Goal: Information Seeking & Learning: Check status

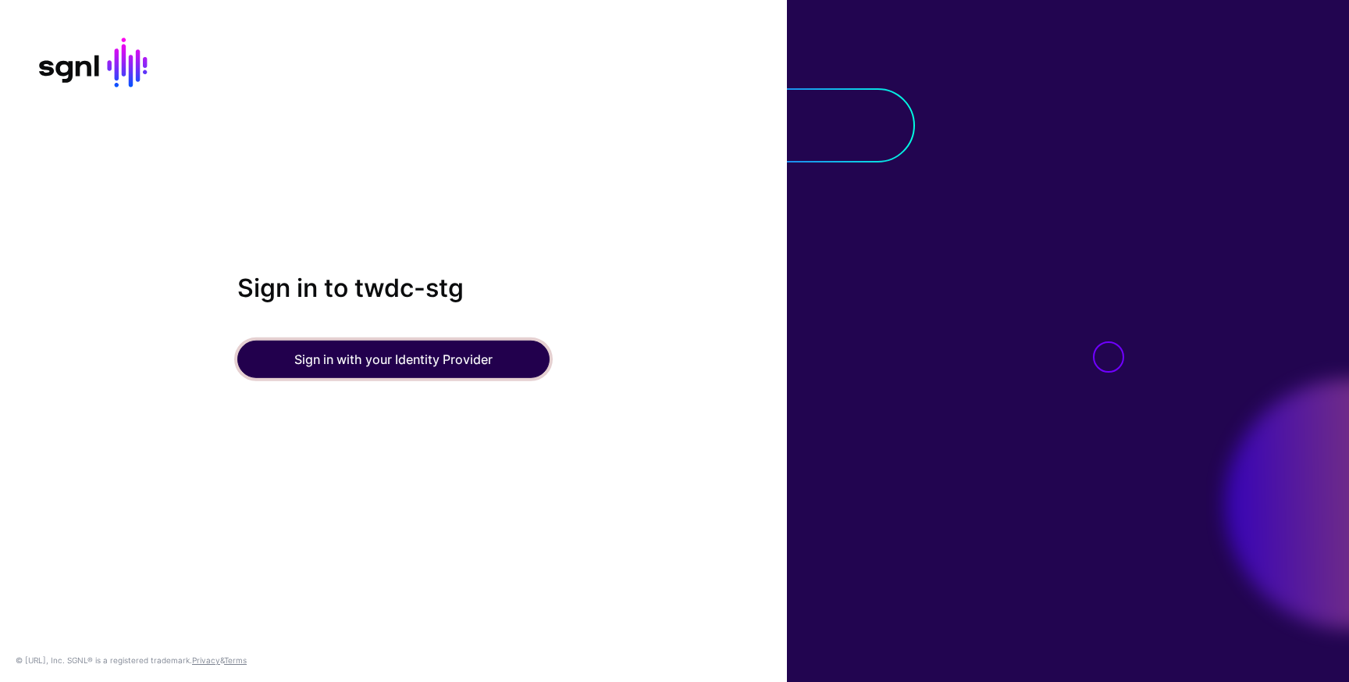
click at [426, 363] on button "Sign in with your Identity Provider" at bounding box center [393, 358] width 312 height 37
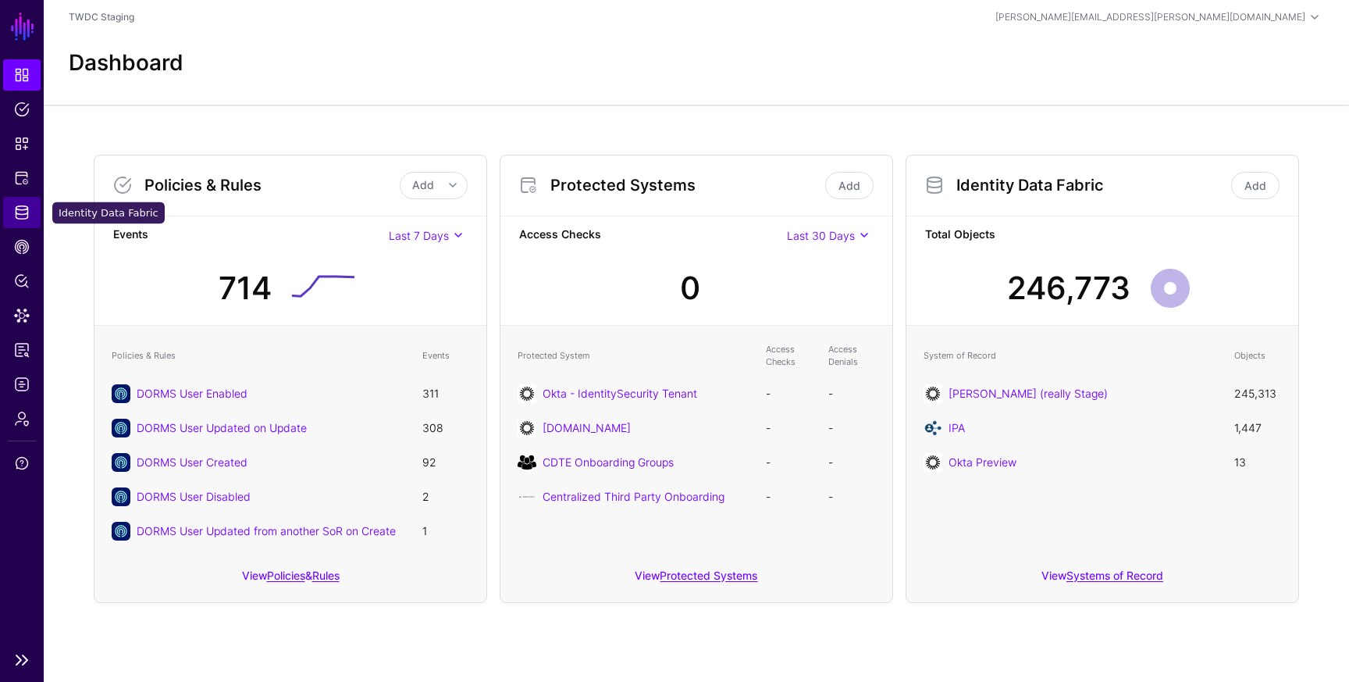
click at [20, 215] on span "Identity Data Fabric" at bounding box center [22, 213] width 16 height 16
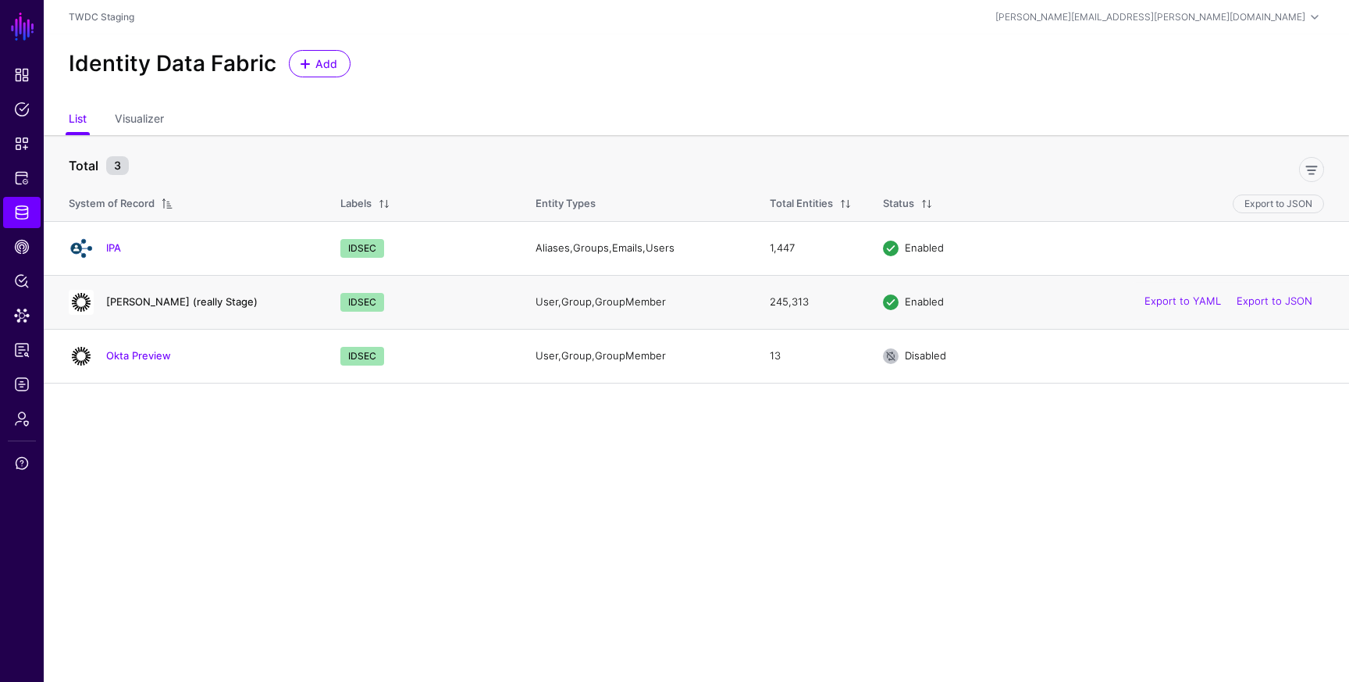
click at [145, 301] on link "Okta Dev (really Stage)" at bounding box center [181, 301] width 151 height 12
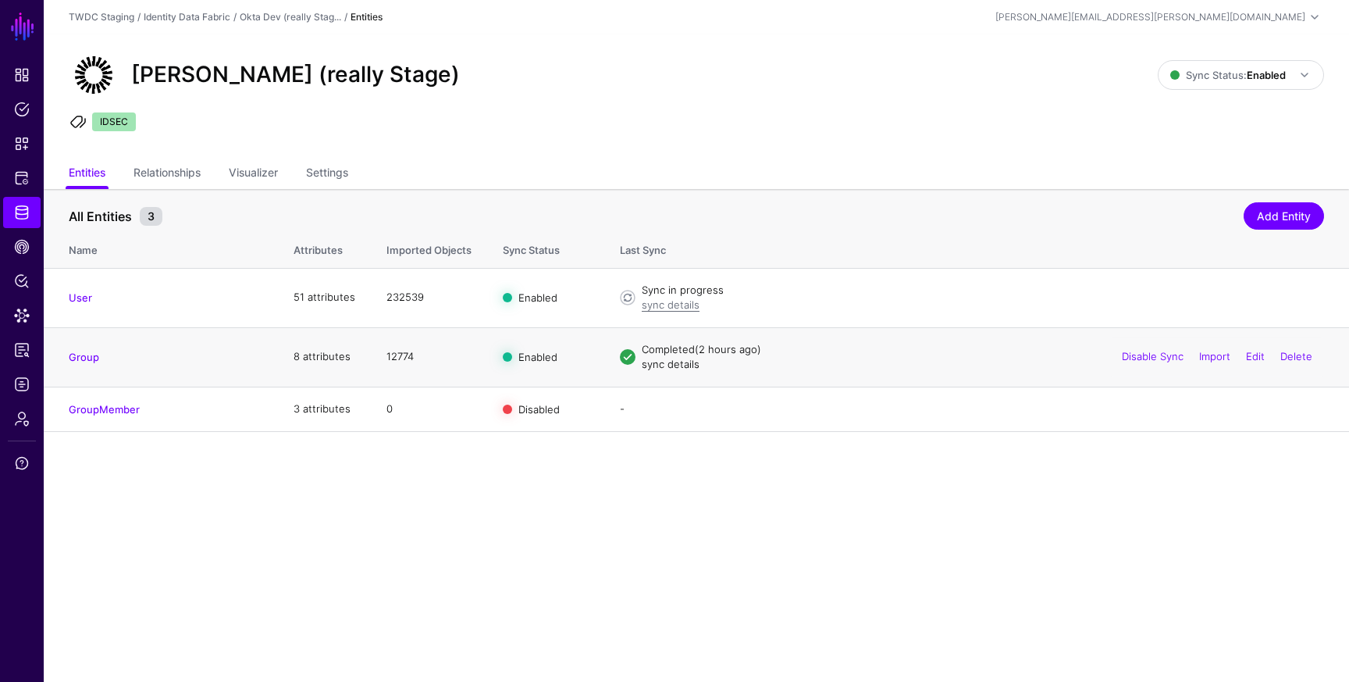
click at [680, 369] on link "sync details" at bounding box center [671, 364] width 58 height 12
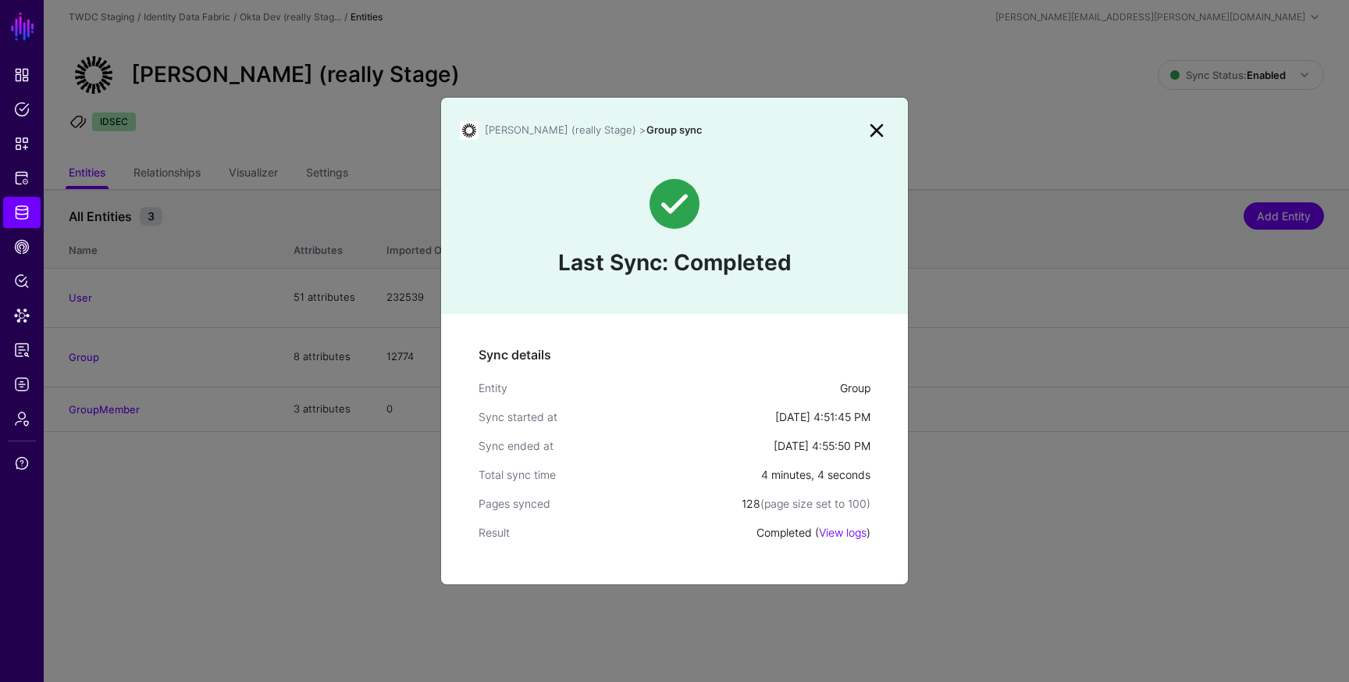
click at [878, 130] on link at bounding box center [876, 130] width 25 height 25
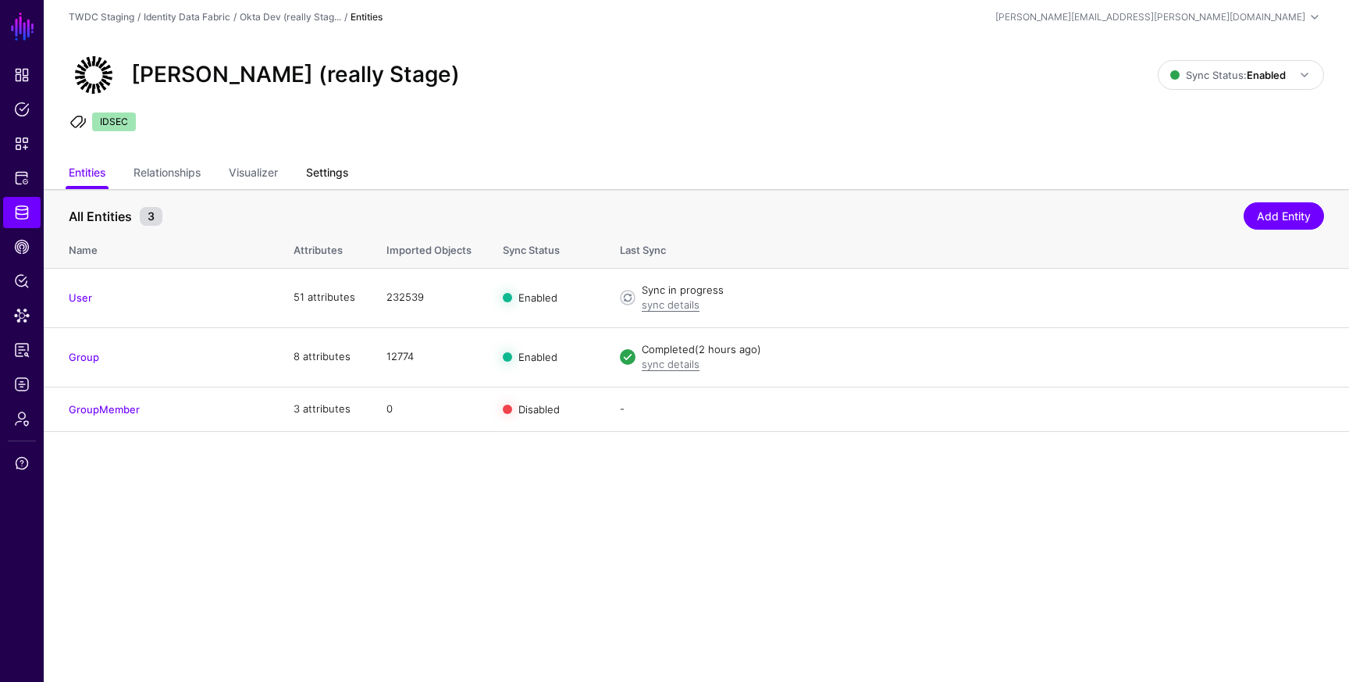
click at [329, 171] on link "Settings" at bounding box center [327, 174] width 42 height 30
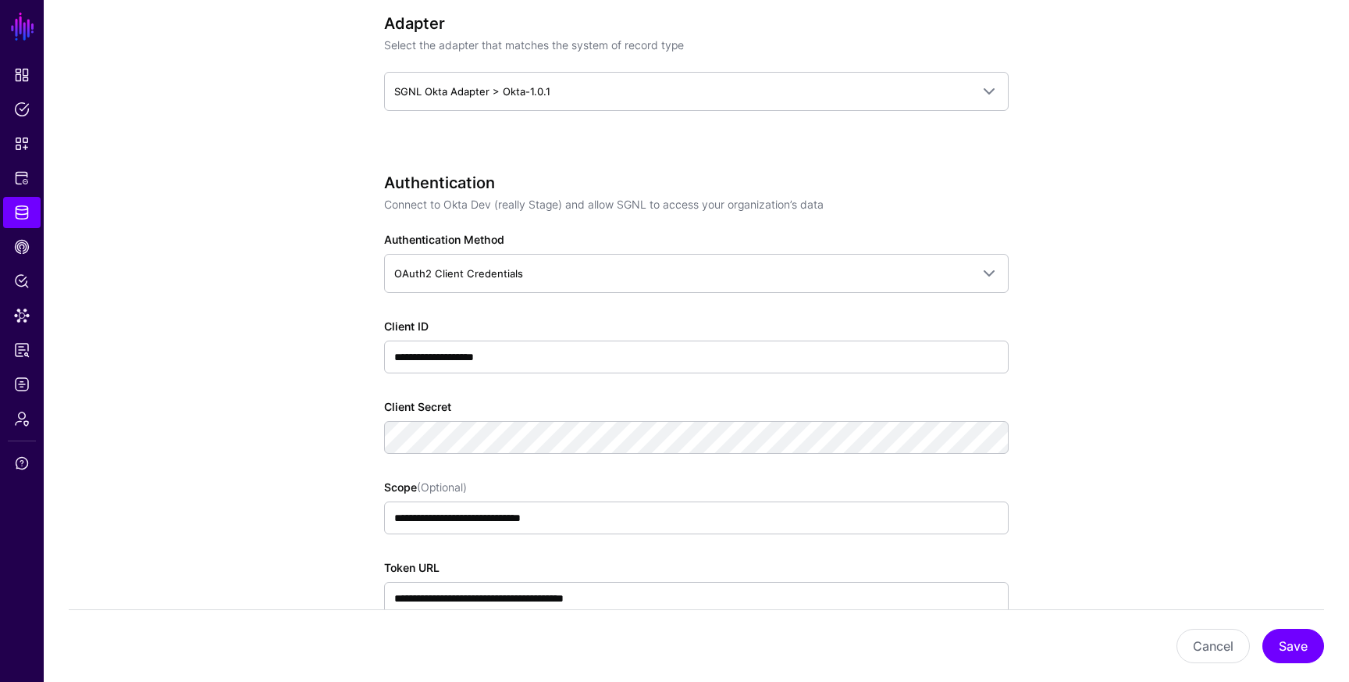
scroll to position [910, 0]
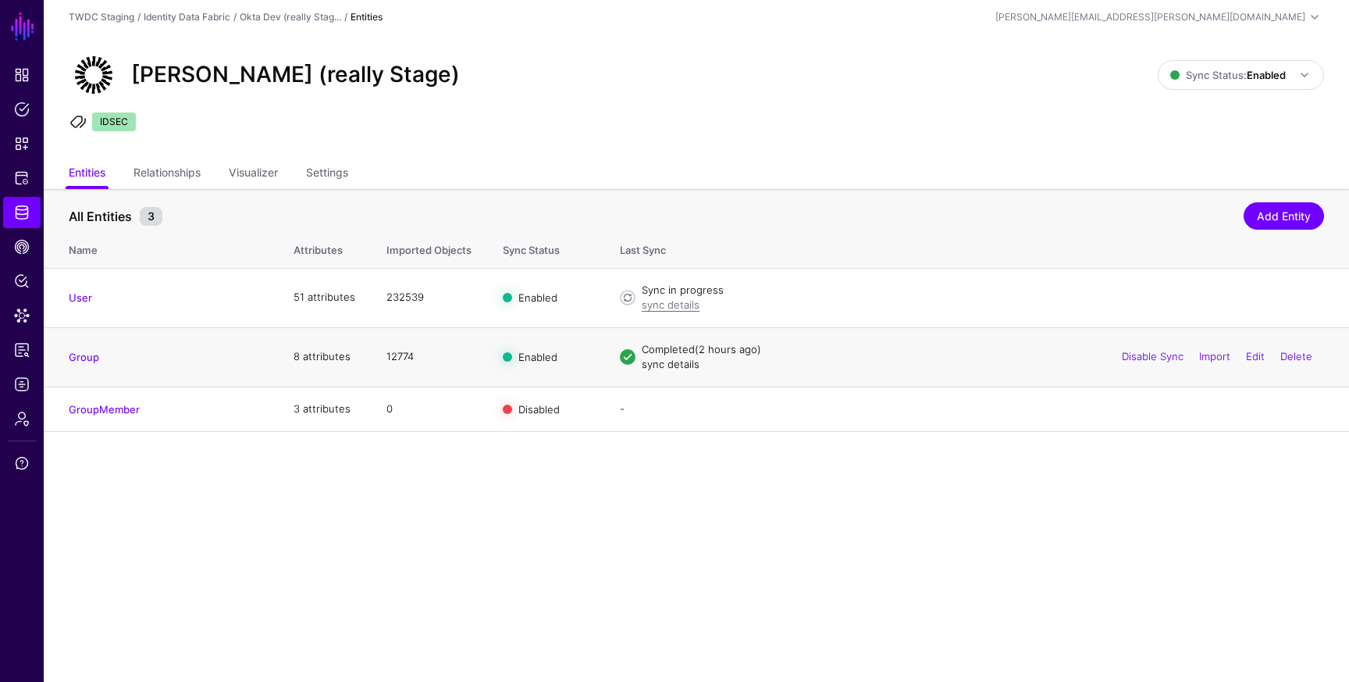
click at [680, 364] on link "sync details" at bounding box center [671, 364] width 58 height 12
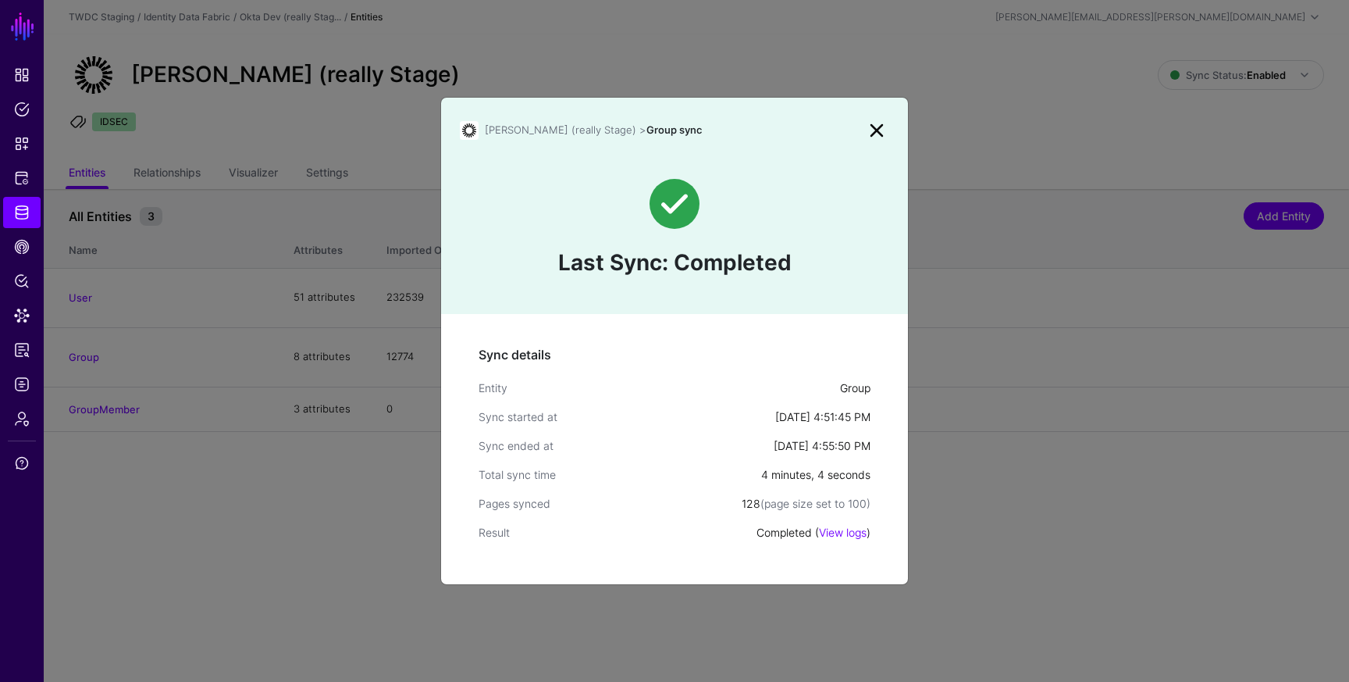
click at [874, 131] on link at bounding box center [876, 130] width 25 height 25
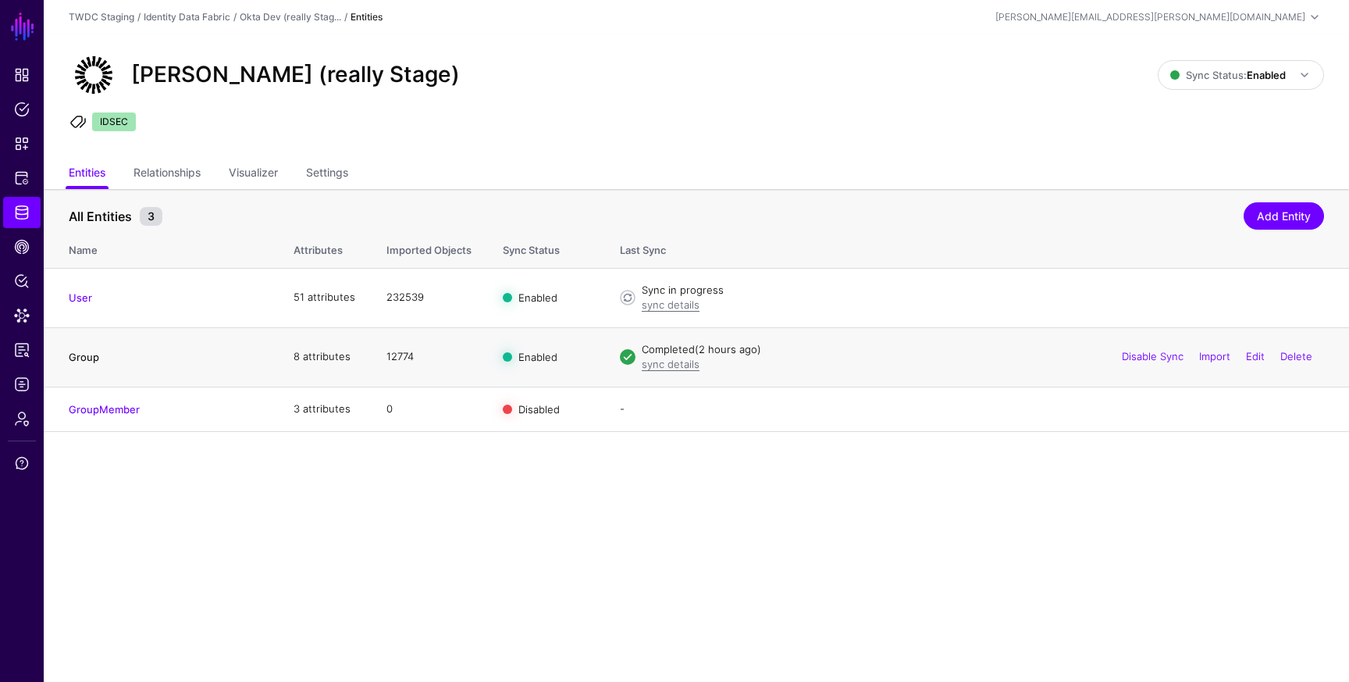
click at [92, 358] on link "Group" at bounding box center [84, 357] width 30 height 12
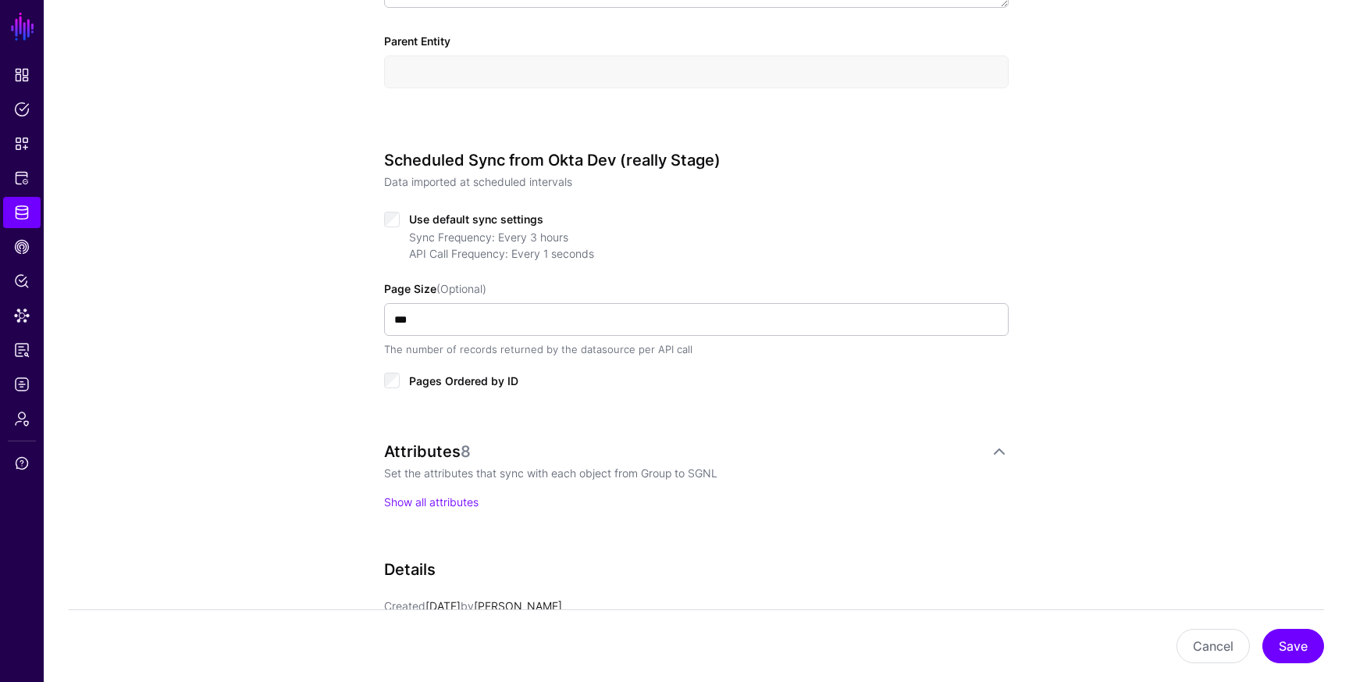
scroll to position [710, 0]
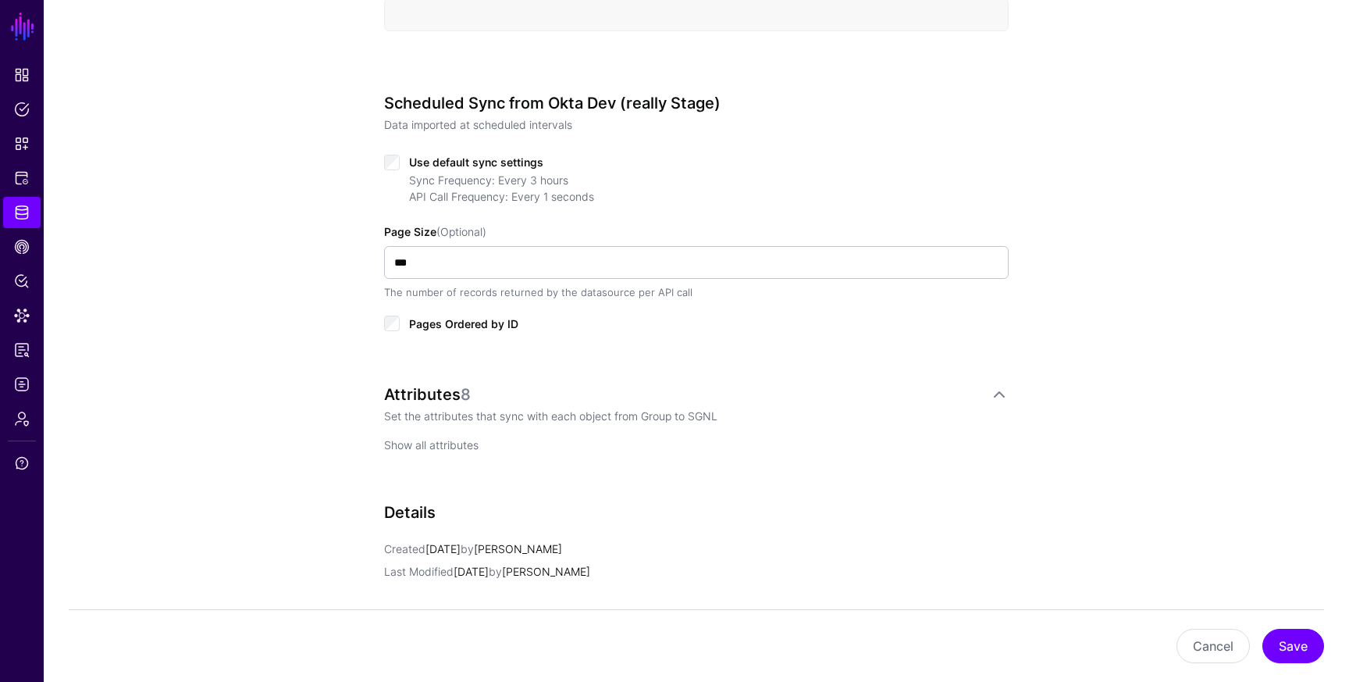
click at [465, 444] on link "Show all attributes" at bounding box center [431, 444] width 94 height 13
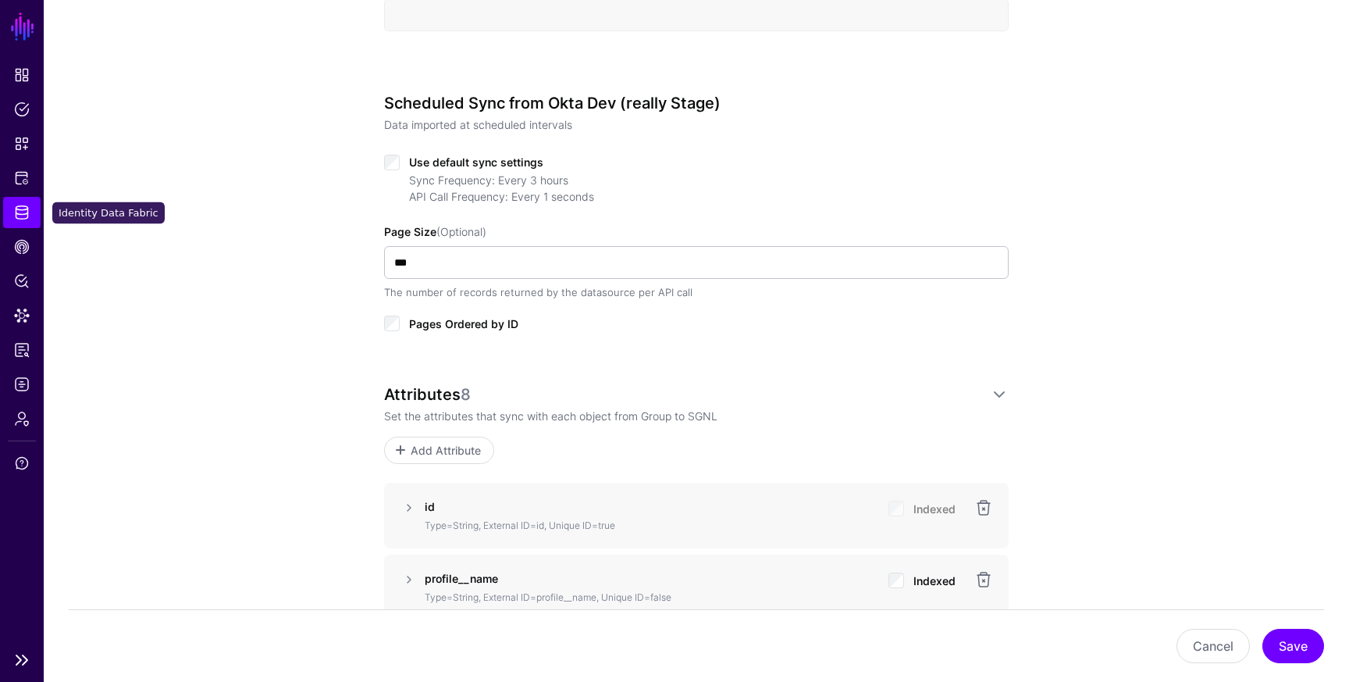
click at [23, 212] on span "Identity Data Fabric" at bounding box center [22, 213] width 16 height 16
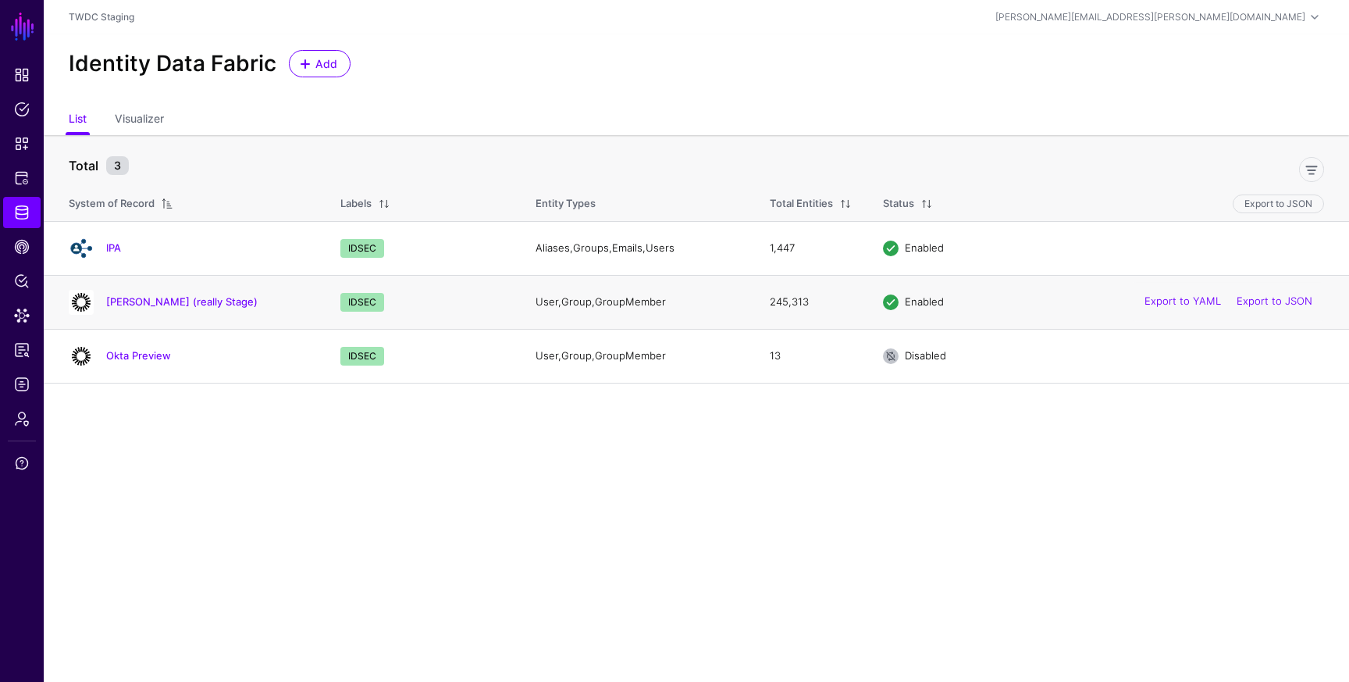
click at [169, 310] on div "Okta Dev (really Stage)" at bounding box center [188, 302] width 253 height 25
click at [171, 301] on link "Okta Dev (really Stage)" at bounding box center [181, 301] width 151 height 12
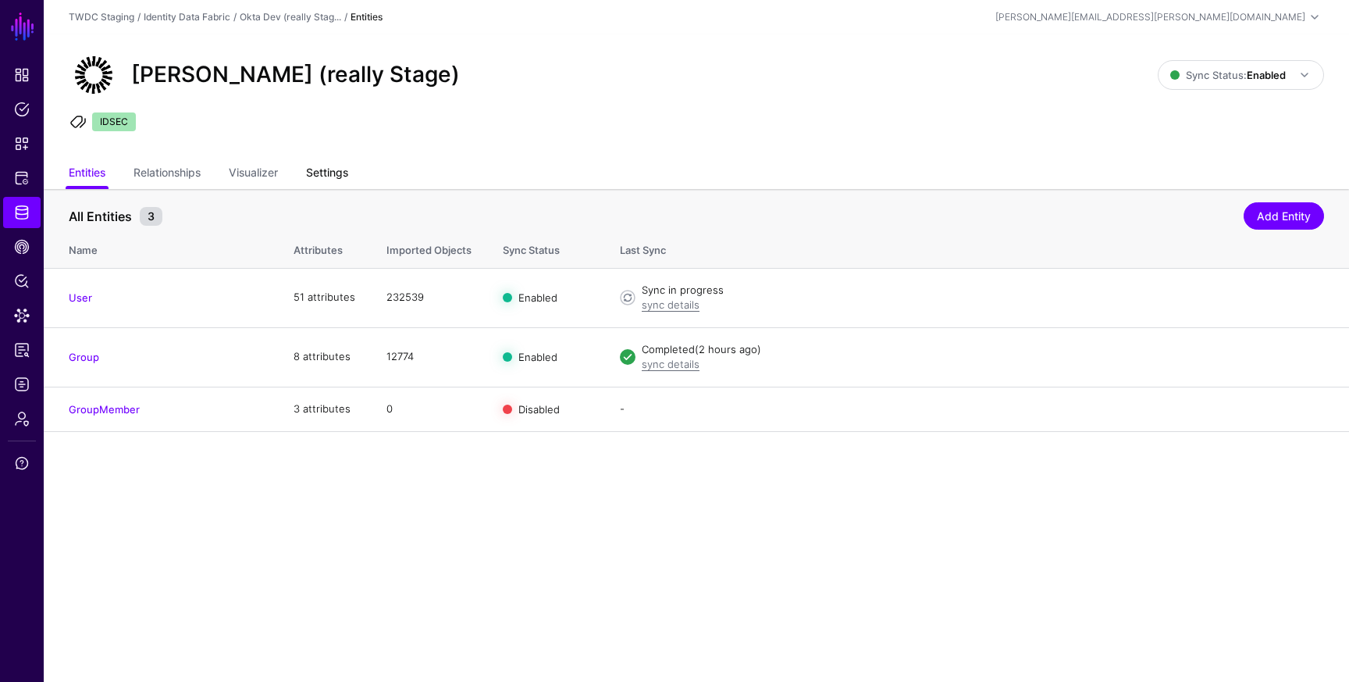
click at [342, 180] on link "Settings" at bounding box center [327, 174] width 42 height 30
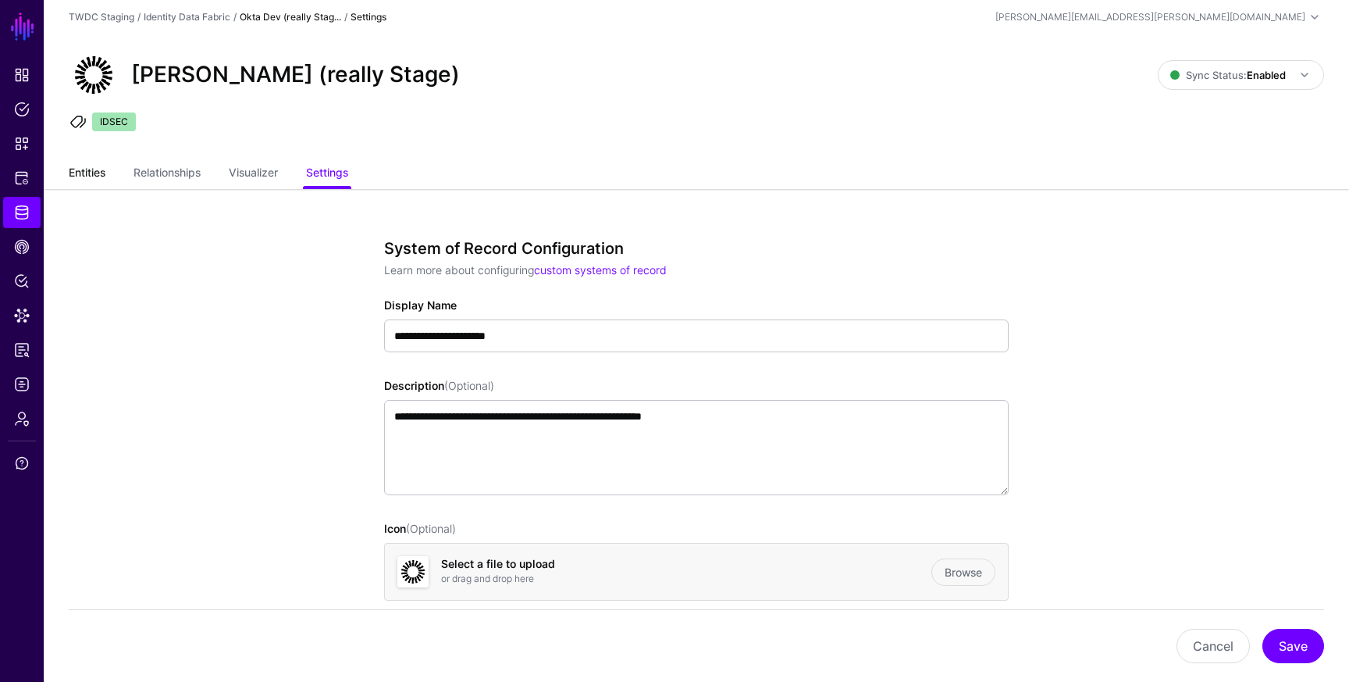
click at [85, 173] on link "Entities" at bounding box center [87, 174] width 37 height 30
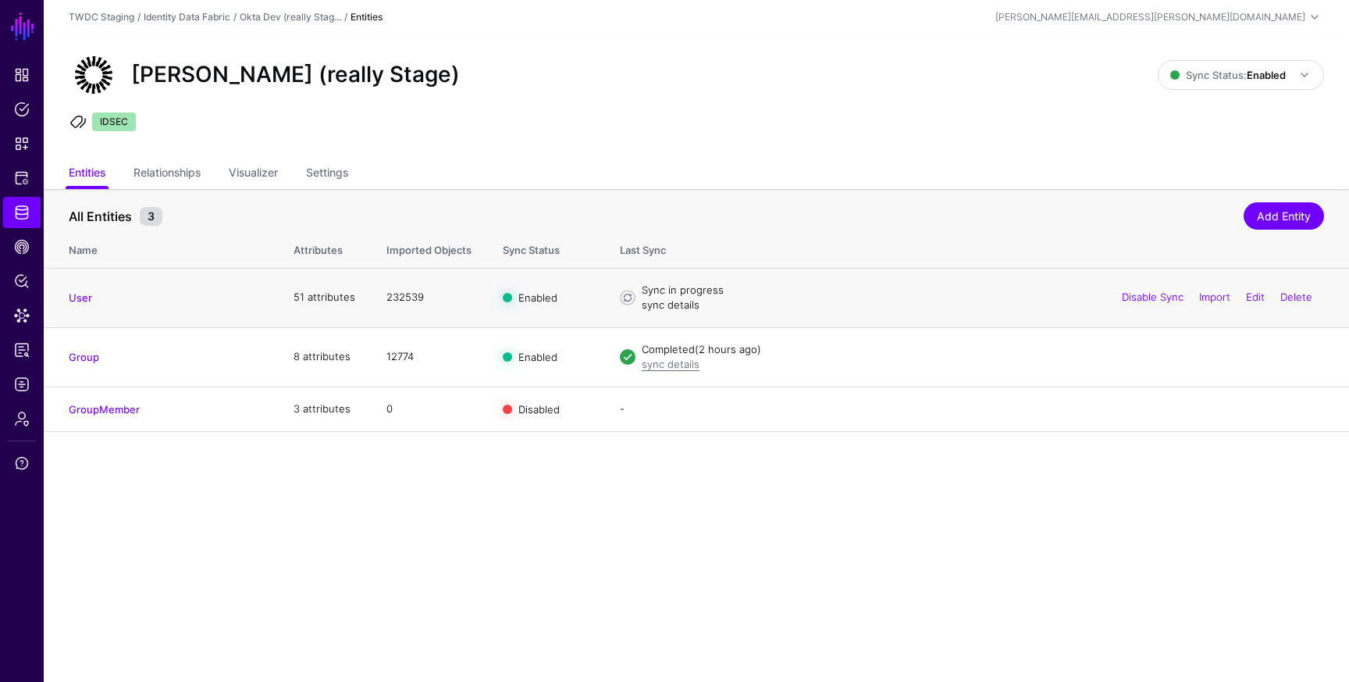
click at [667, 309] on link "sync details" at bounding box center [671, 304] width 58 height 12
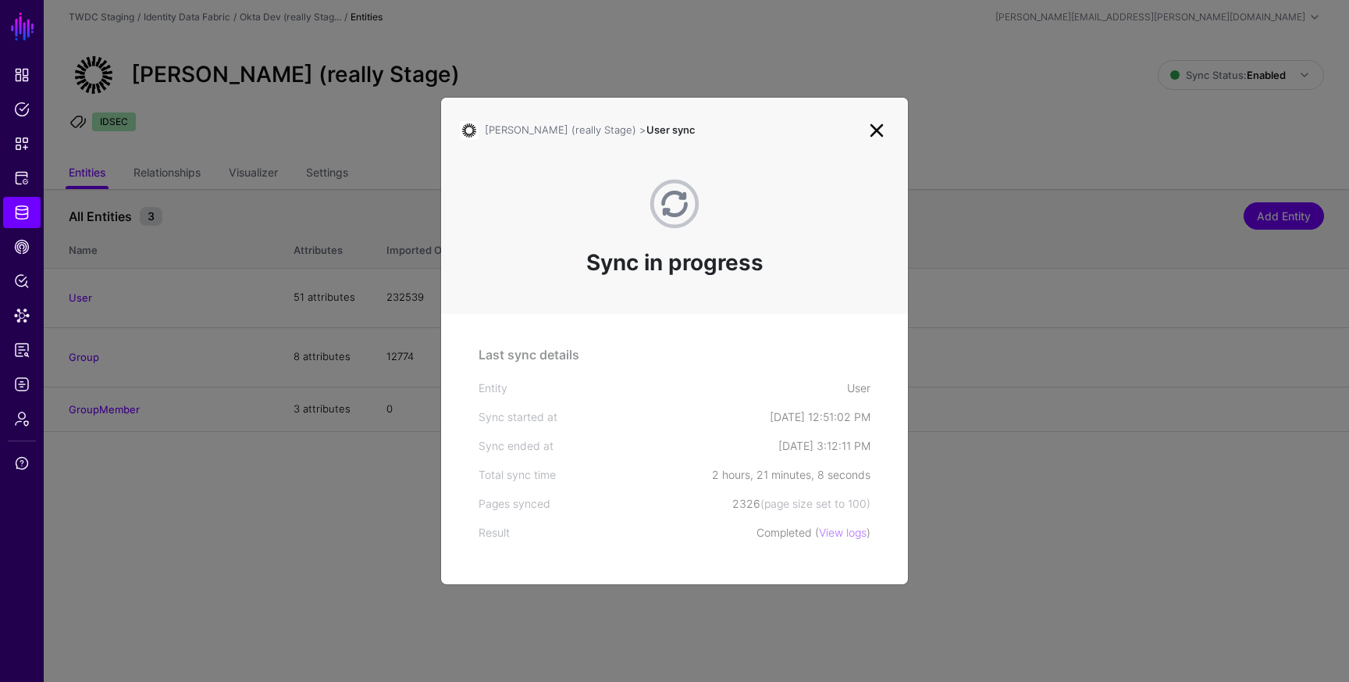
click at [874, 129] on link at bounding box center [876, 130] width 25 height 25
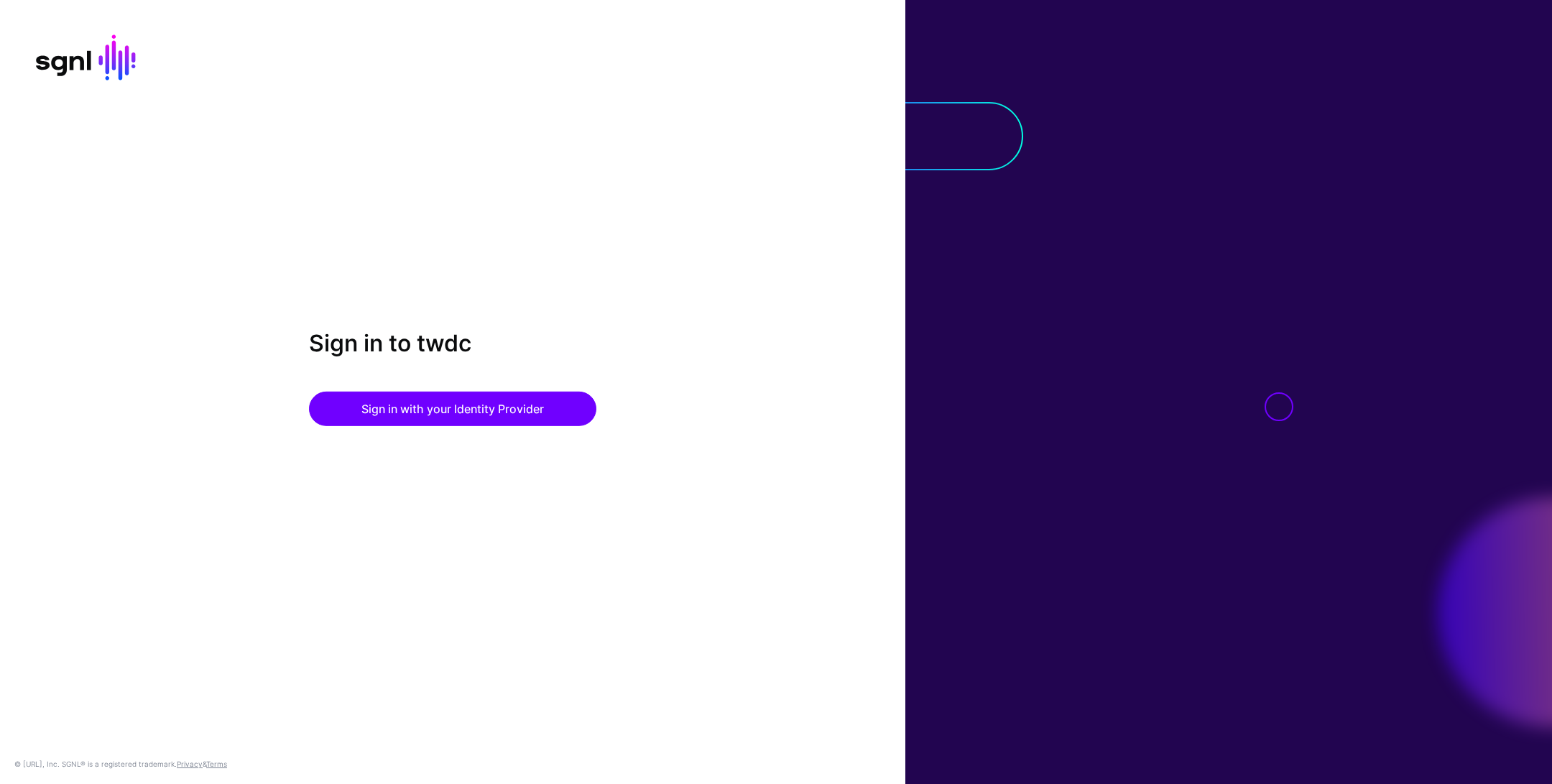
click at [479, 390] on div "Sign in to twdc Sign in with your Identity Provider" at bounding box center [453, 377] width 287 height 97
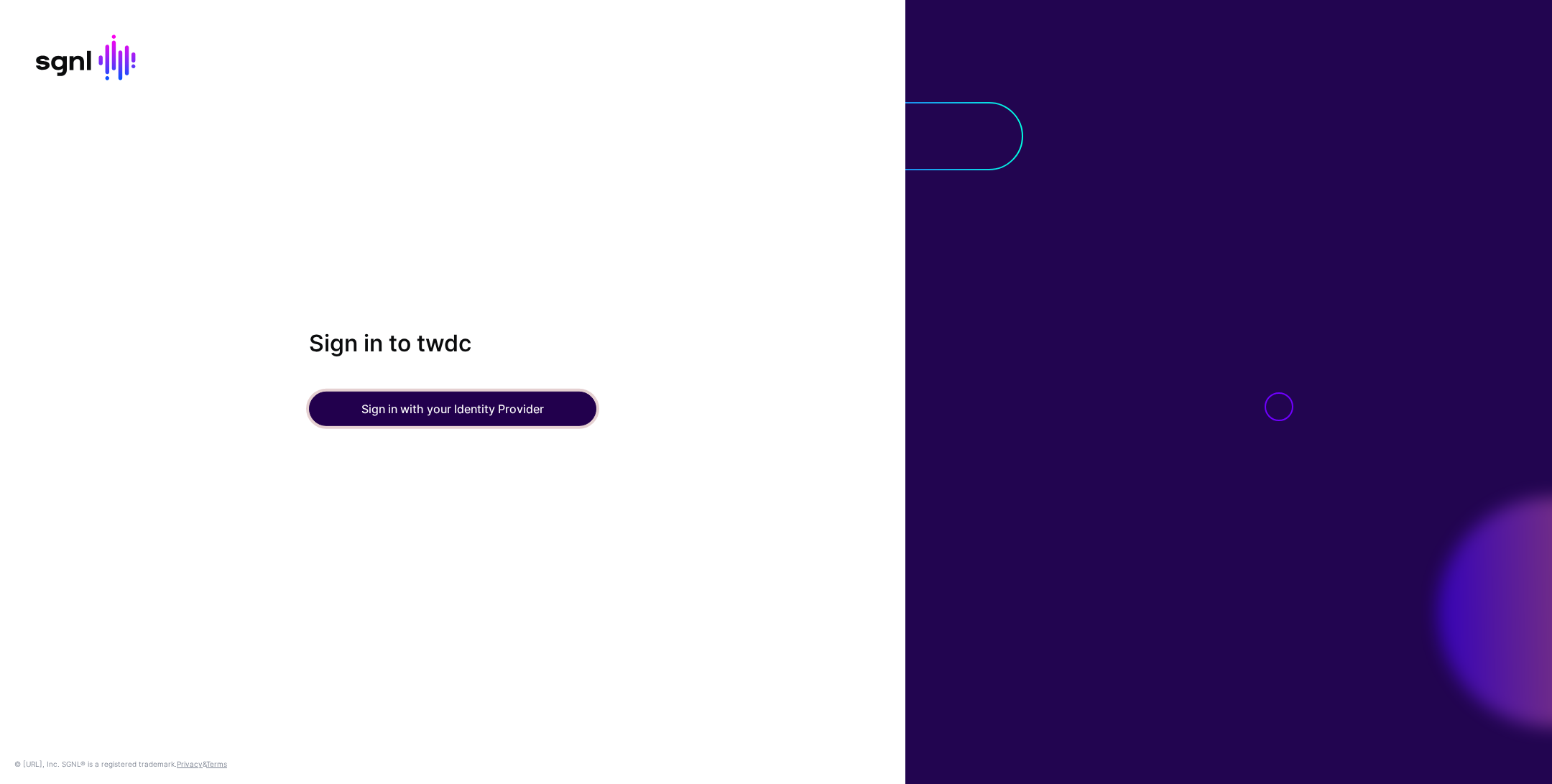
click at [479, 394] on button "Sign in with your Identity Provider" at bounding box center [453, 409] width 287 height 34
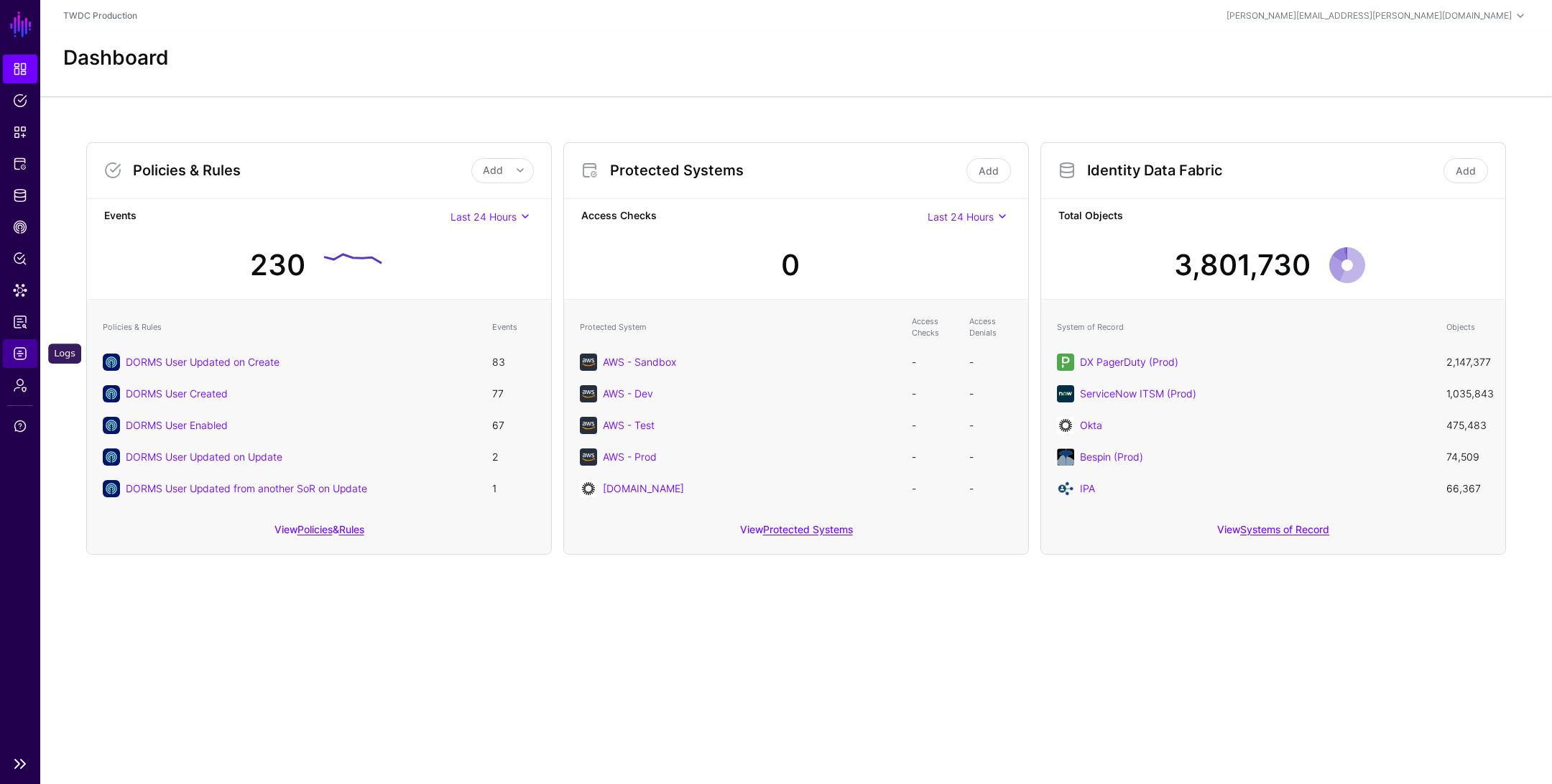
click at [23, 352] on span "Logs" at bounding box center [20, 353] width 15 height 15
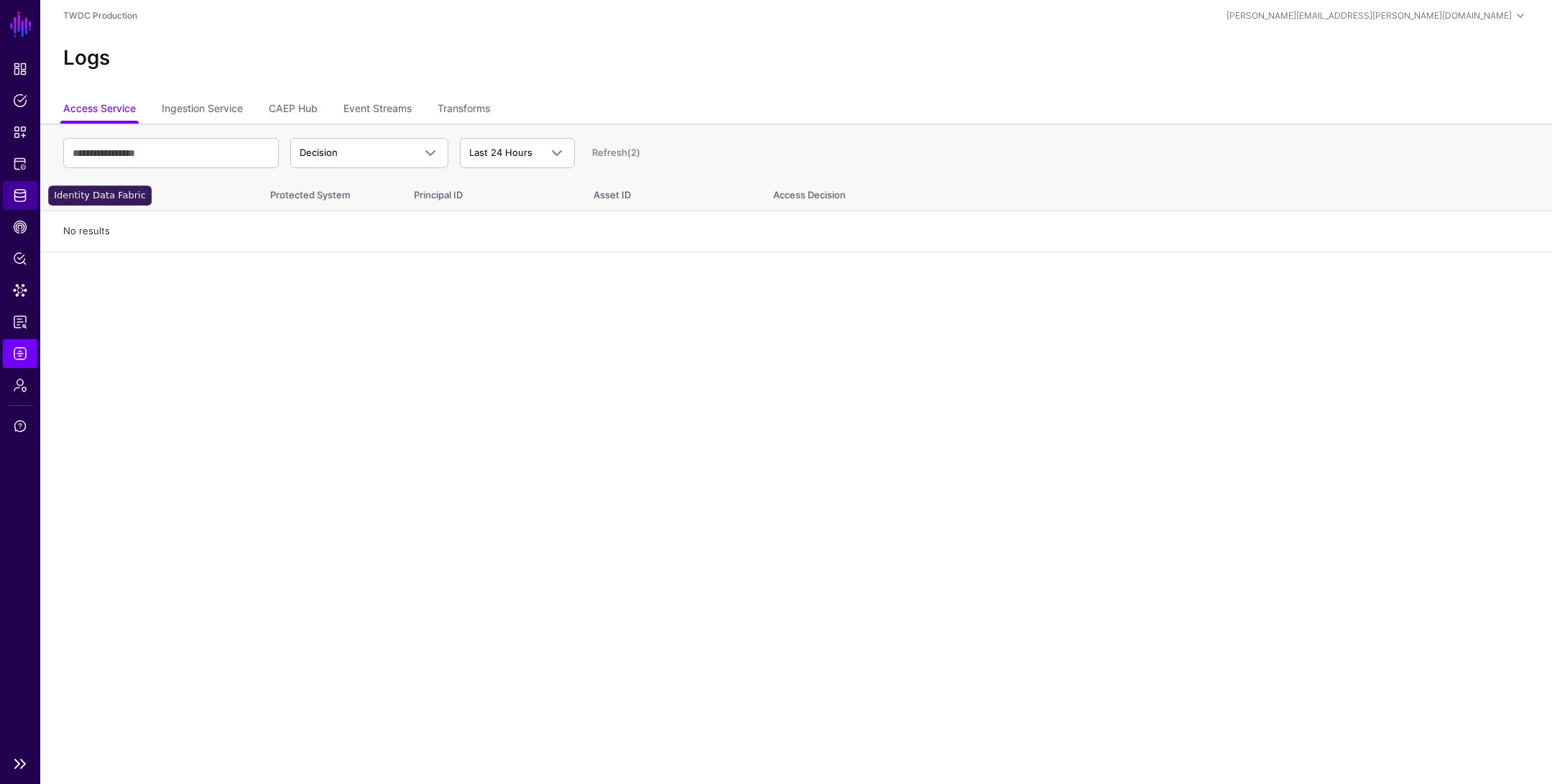
click at [23, 198] on span "Identity Data Fabric" at bounding box center [20, 196] width 15 height 15
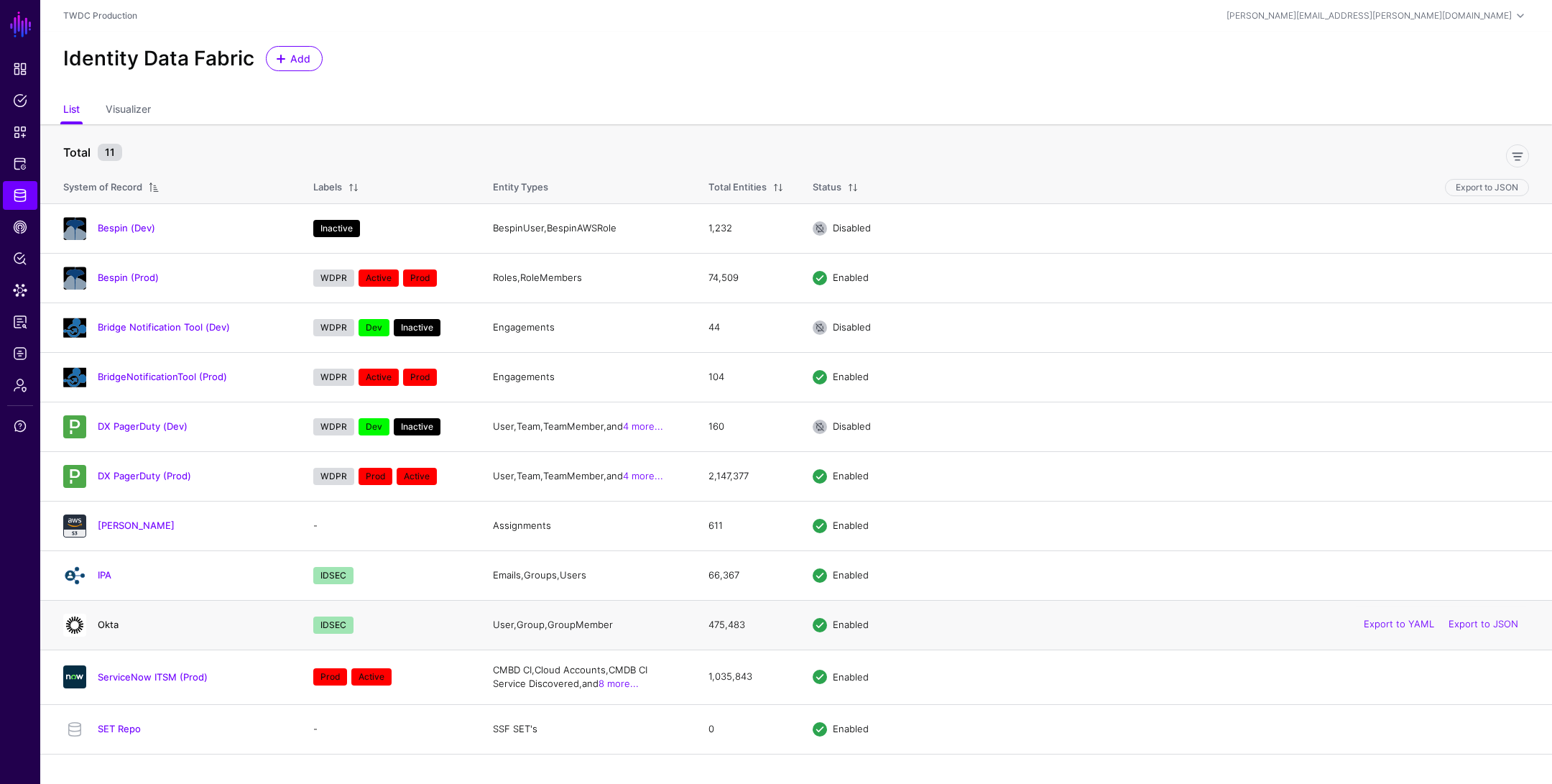
click at [106, 620] on link "Okta" at bounding box center [108, 624] width 21 height 11
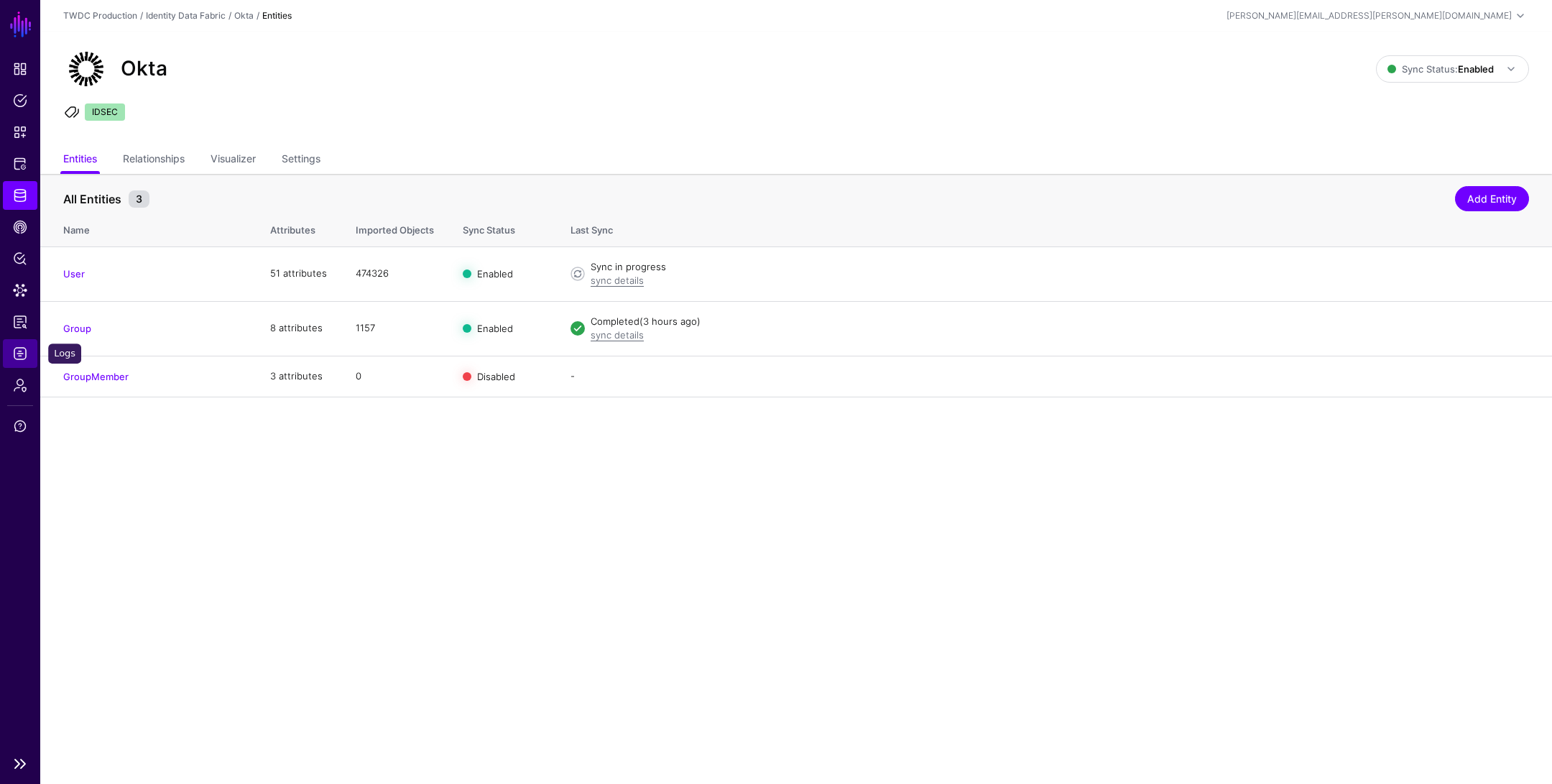
click at [22, 357] on span "Logs" at bounding box center [20, 353] width 15 height 15
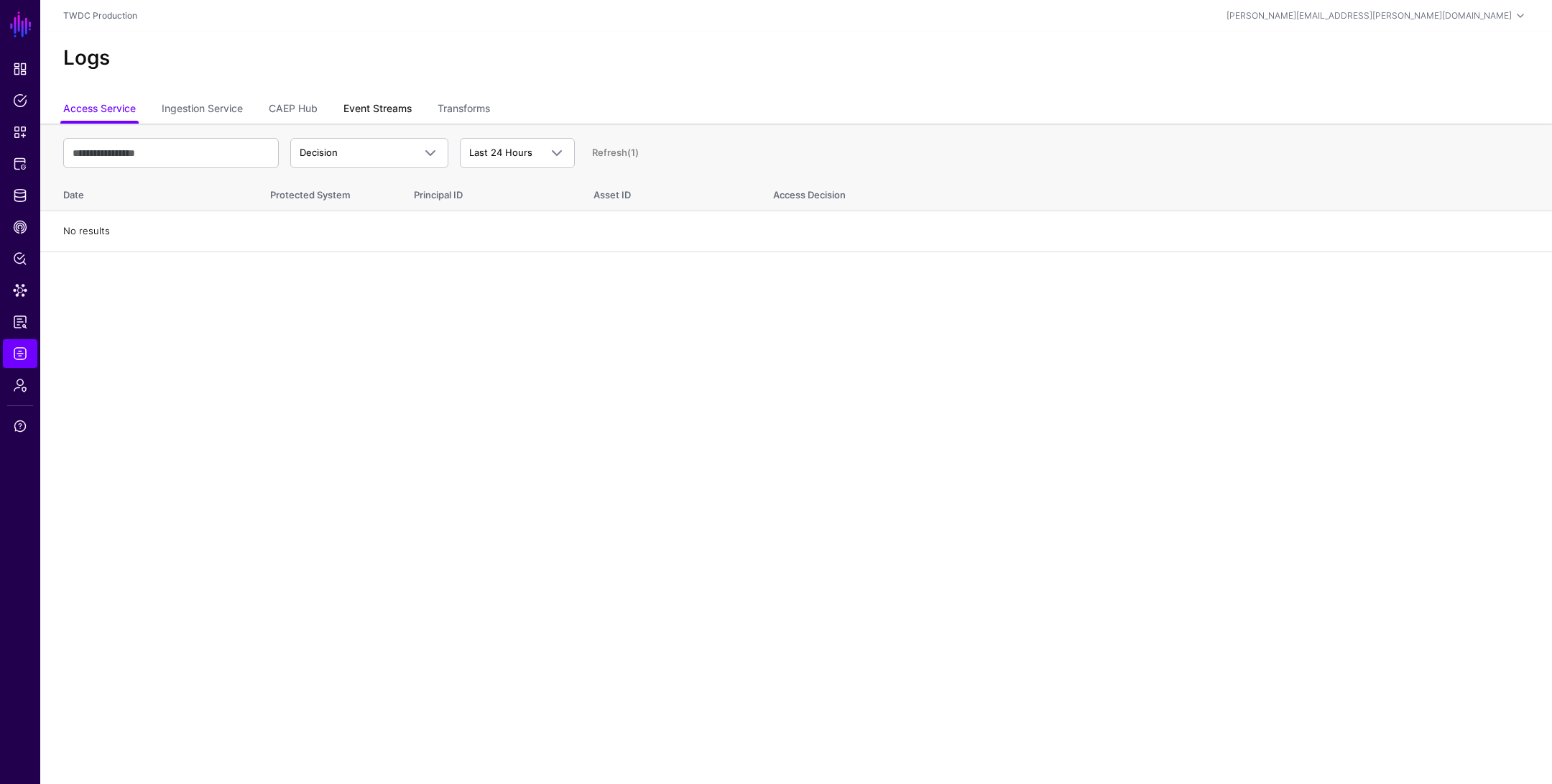
click at [396, 109] on link "Event Streams" at bounding box center [377, 110] width 68 height 28
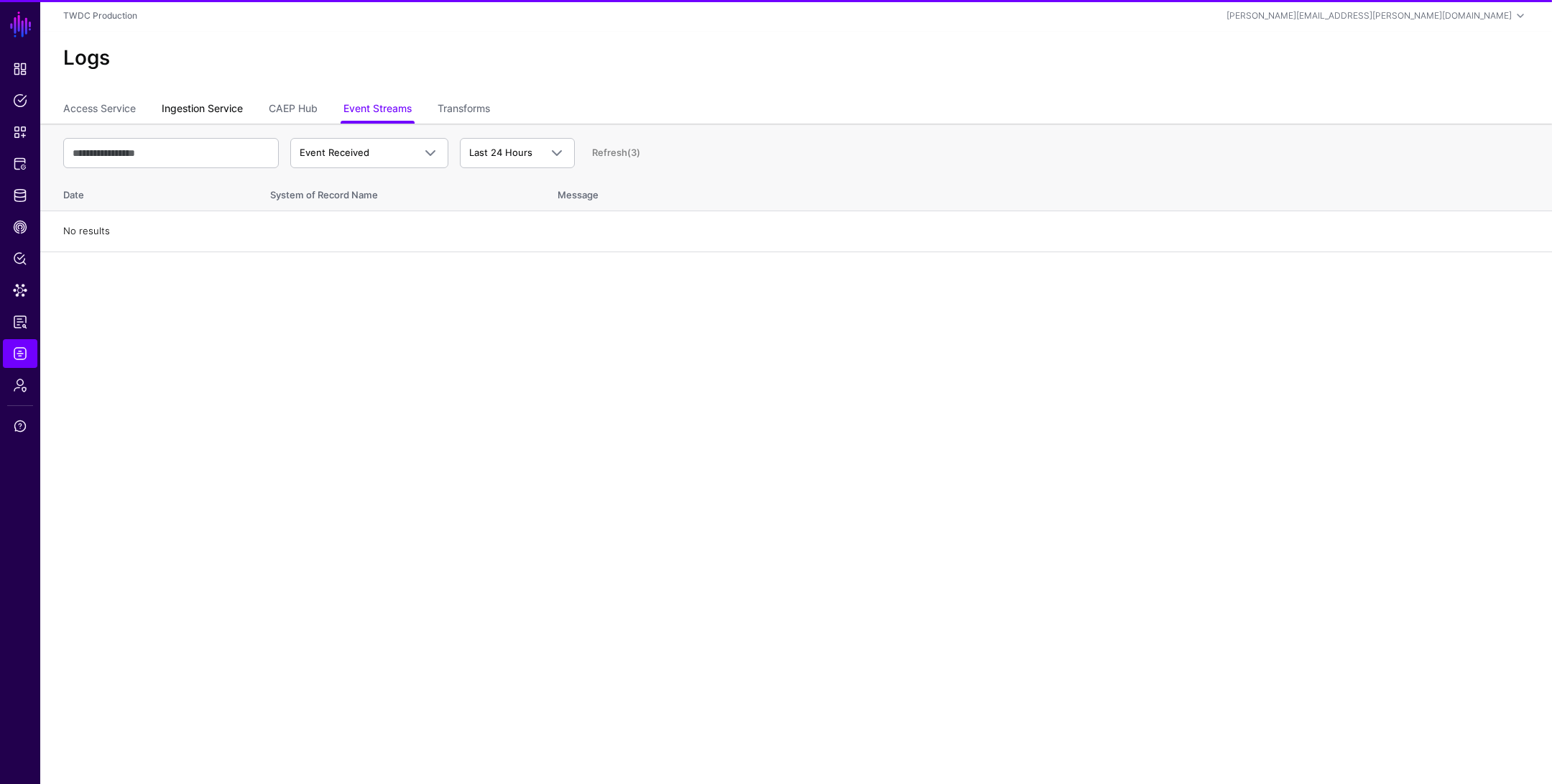
click at [216, 110] on link "Ingestion Service" at bounding box center [203, 110] width 81 height 28
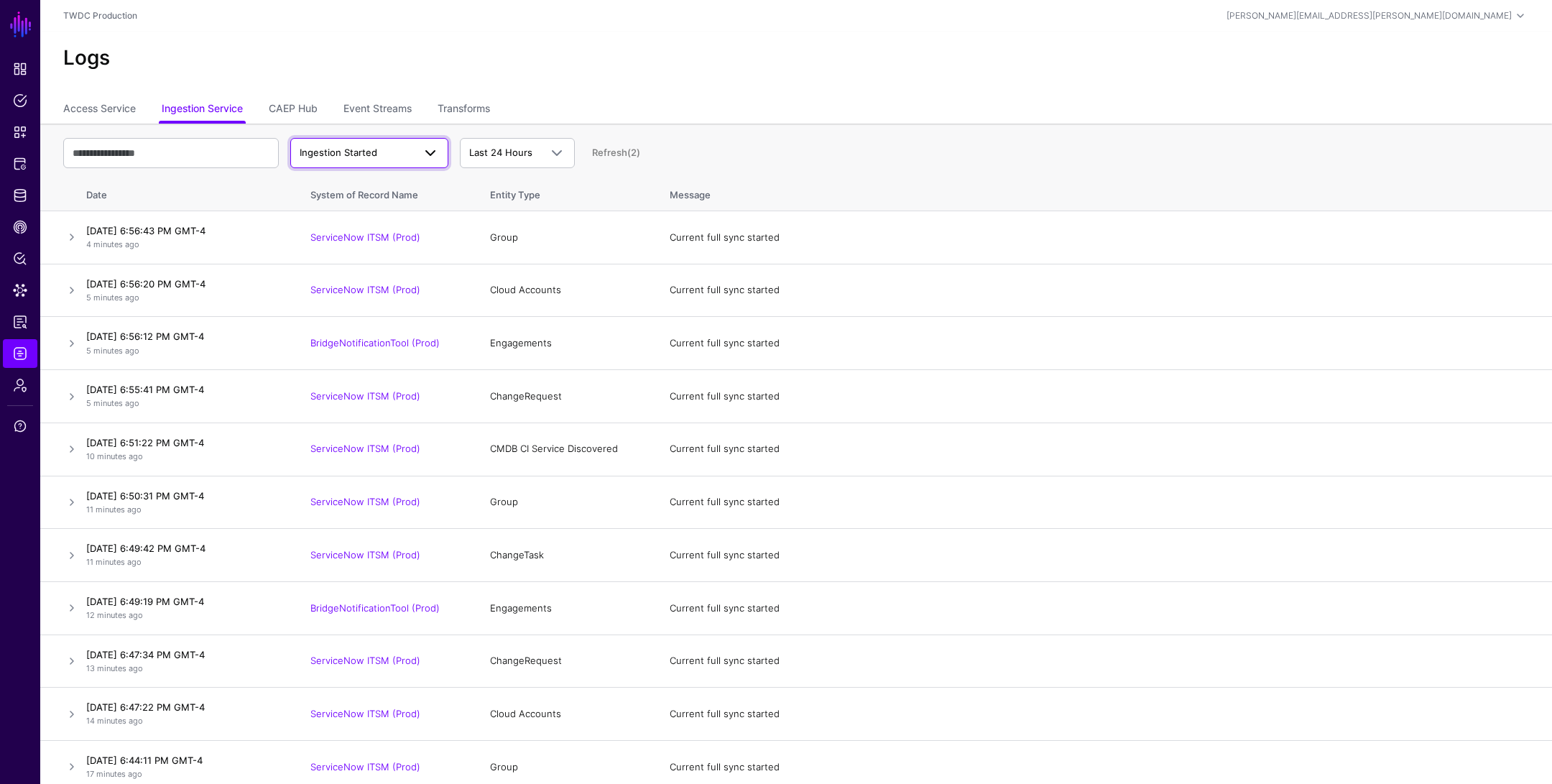
click at [382, 153] on span "Ingestion Started" at bounding box center [356, 153] width 113 height 15
click at [386, 233] on div "Ingestion Failed" at bounding box center [369, 232] width 135 height 15
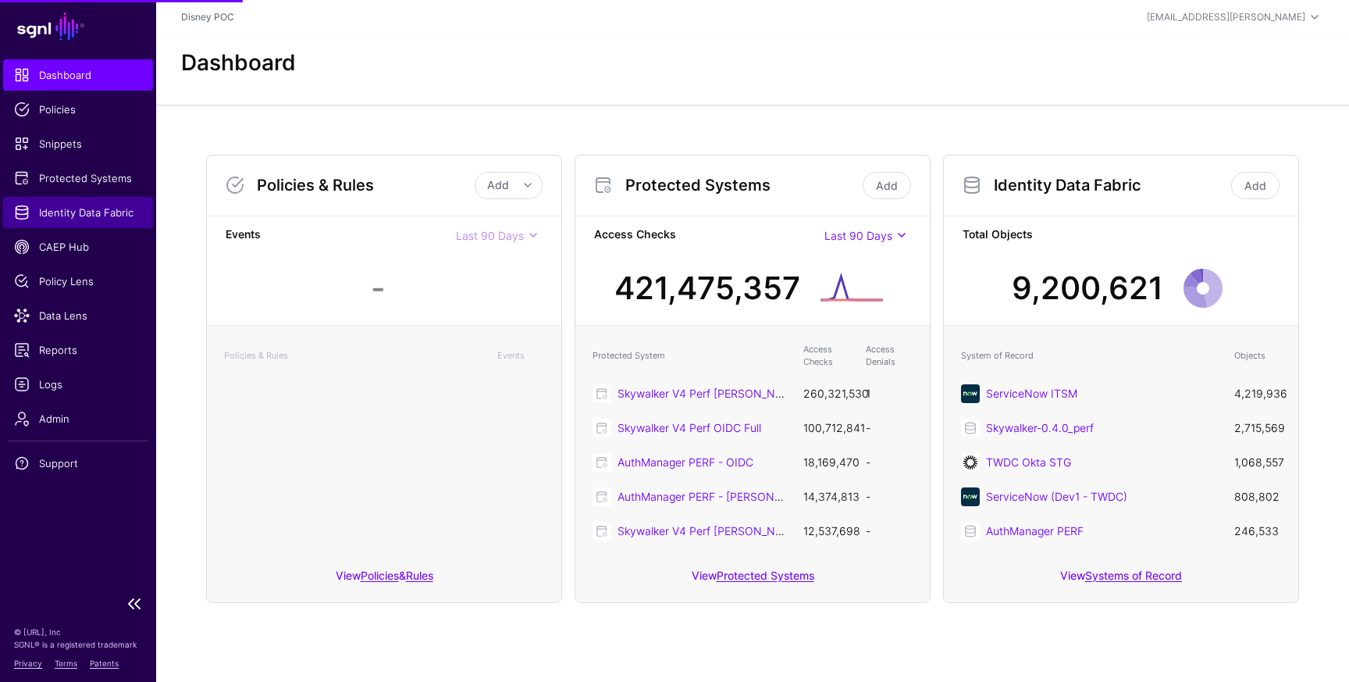
click at [73, 205] on span "Identity Data Fabric" at bounding box center [78, 213] width 128 height 16
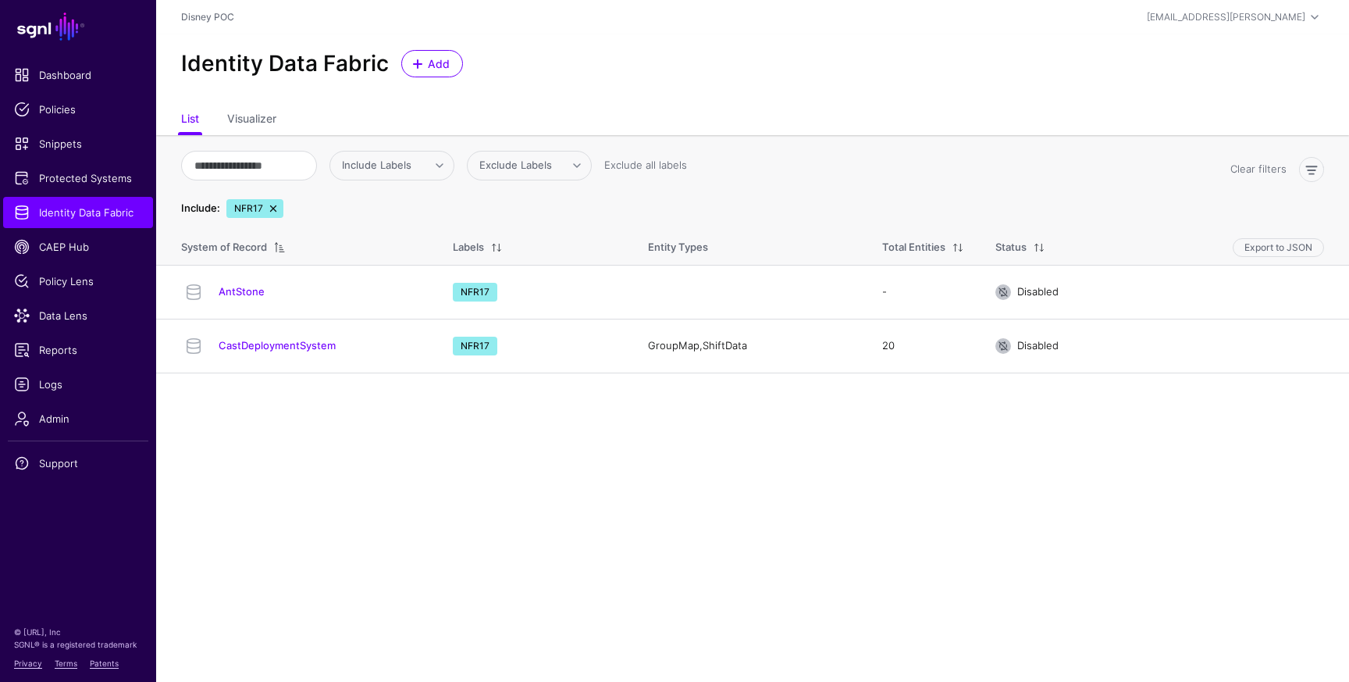
click at [272, 204] on link at bounding box center [273, 208] width 12 height 12
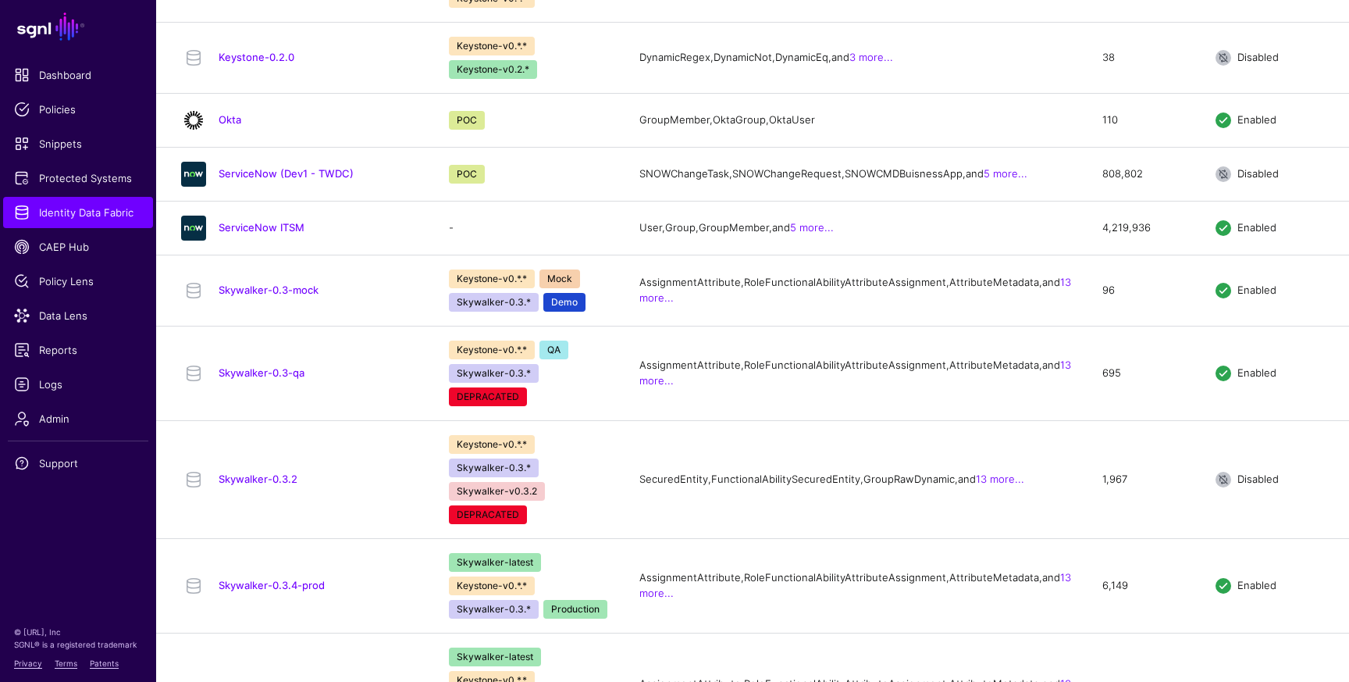
scroll to position [1098, 0]
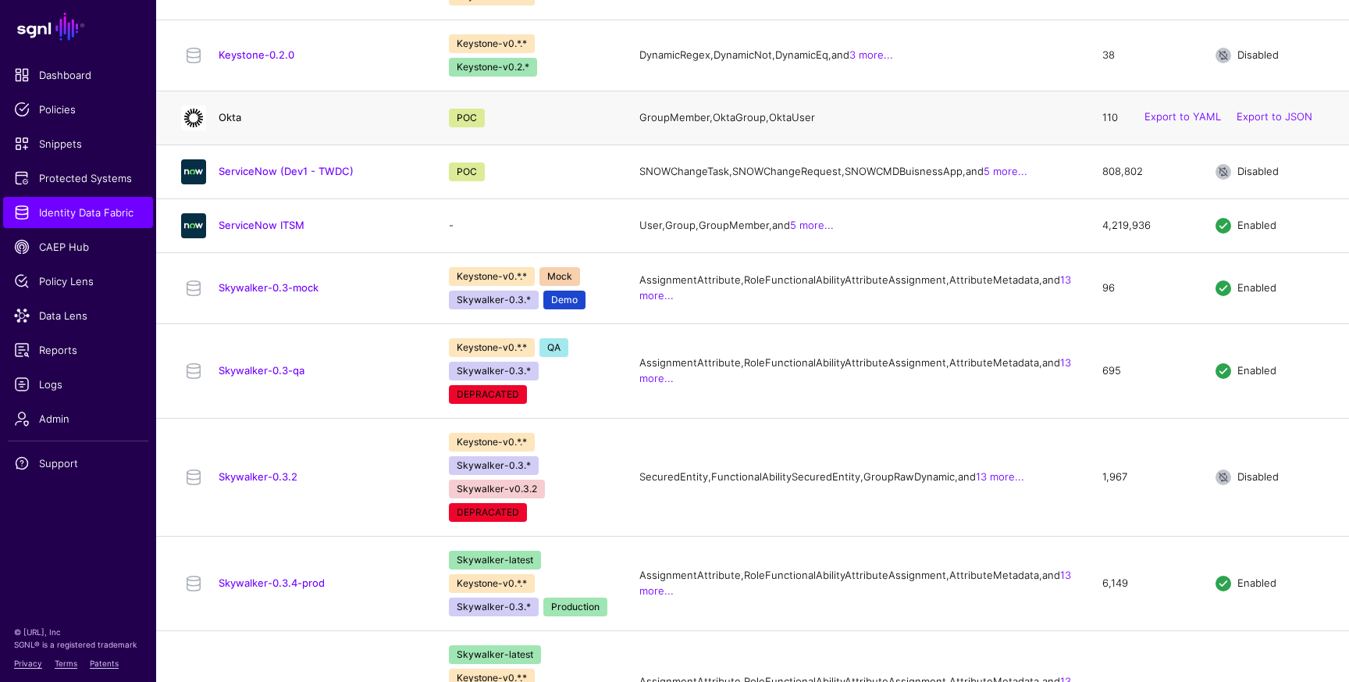
click at [230, 123] on link "Okta" at bounding box center [230, 117] width 23 height 12
